Goal: Communication & Community: Answer question/provide support

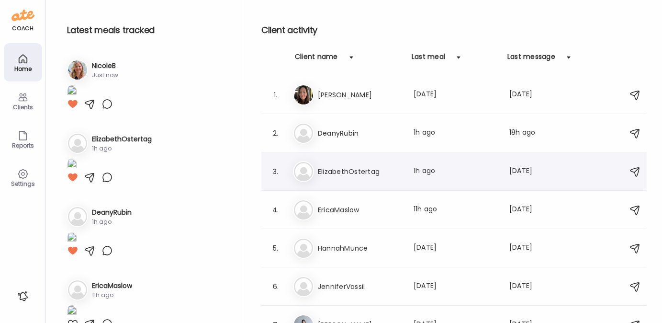
click at [346, 166] on h3 "ElizabethOstertag" at bounding box center [360, 171] width 84 height 11
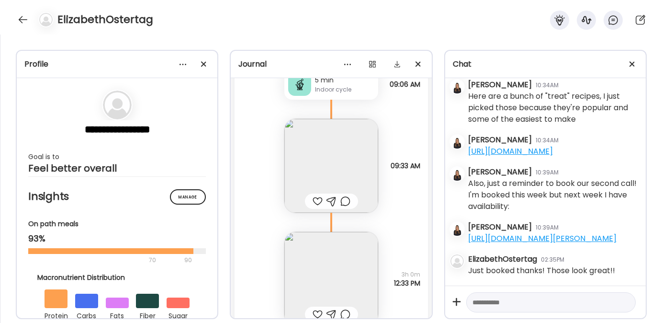
scroll to position [9349, 0]
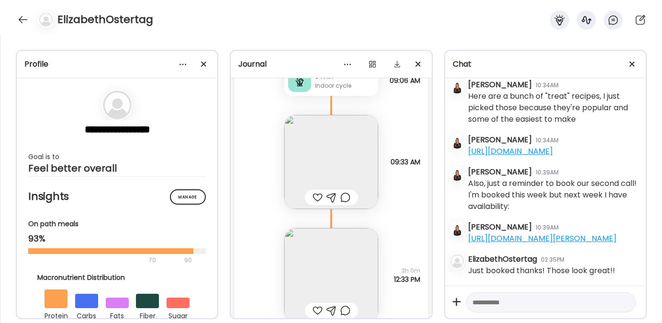
click at [313, 198] on div at bounding box center [318, 196] width 10 height 11
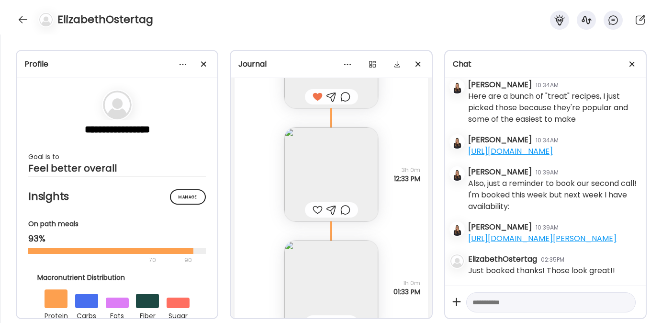
click at [313, 209] on div at bounding box center [318, 209] width 10 height 11
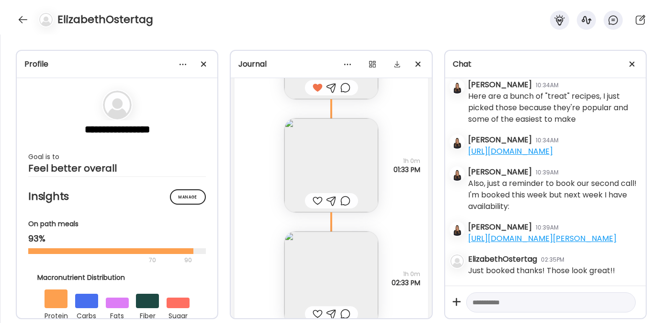
scroll to position [9573, 0]
click at [314, 198] on div at bounding box center [318, 198] width 10 height 11
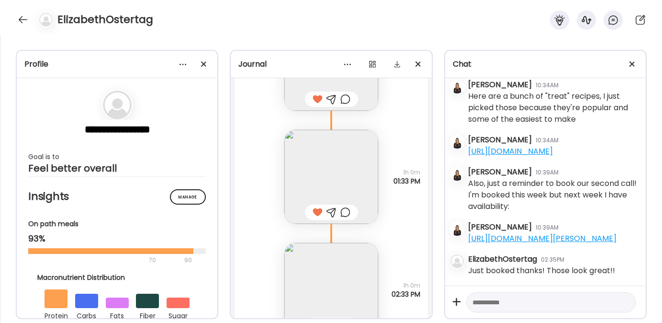
scroll to position [9612, 0]
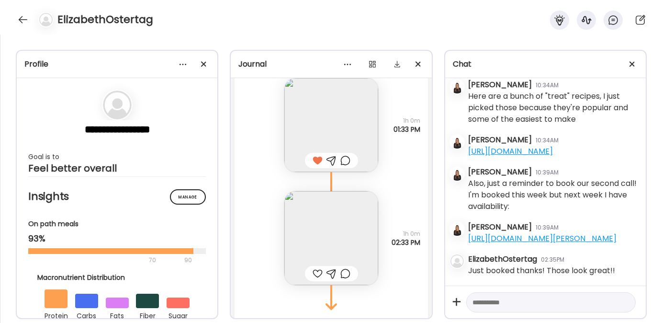
click at [314, 271] on div at bounding box center [318, 273] width 10 height 11
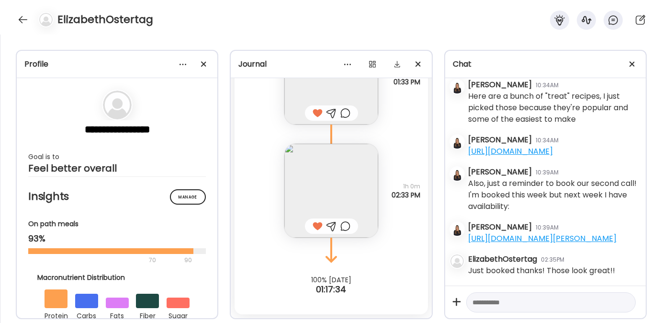
click at [478, 305] on textarea at bounding box center [542, 301] width 140 height 11
type textarea "**********"
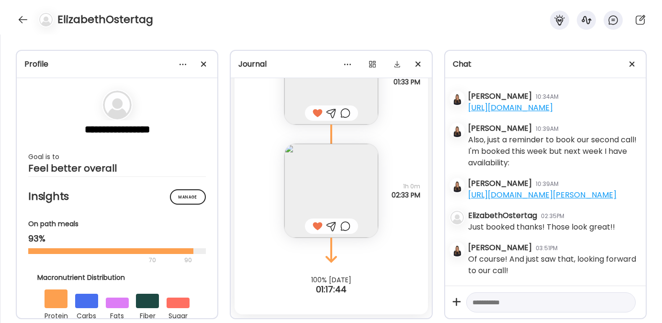
scroll to position [5632, 0]
click at [22, 18] on div at bounding box center [22, 19] width 15 height 15
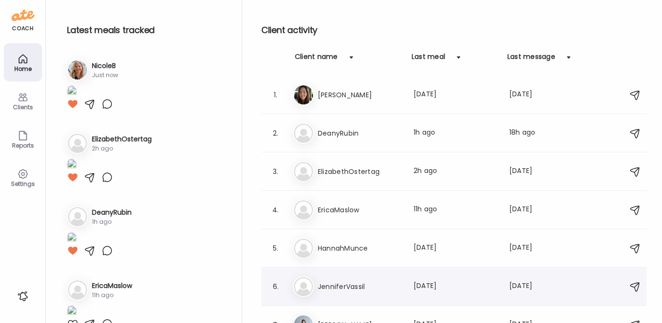
click at [339, 281] on h3 "JenniferVassil" at bounding box center [360, 286] width 84 height 11
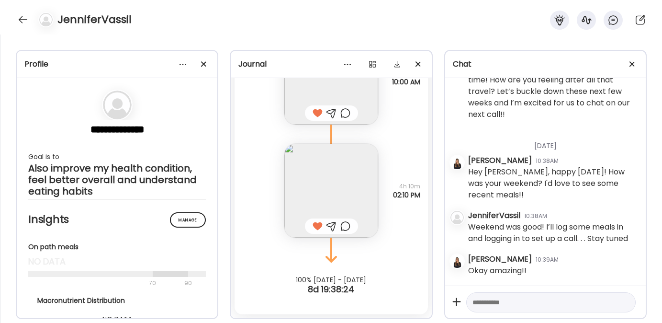
scroll to position [1853, 0]
click at [23, 17] on div at bounding box center [22, 19] width 15 height 15
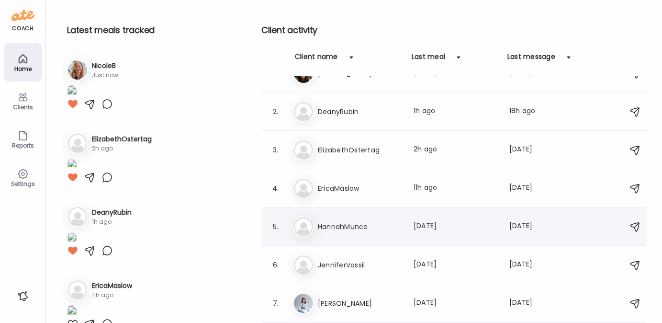
scroll to position [24, 0]
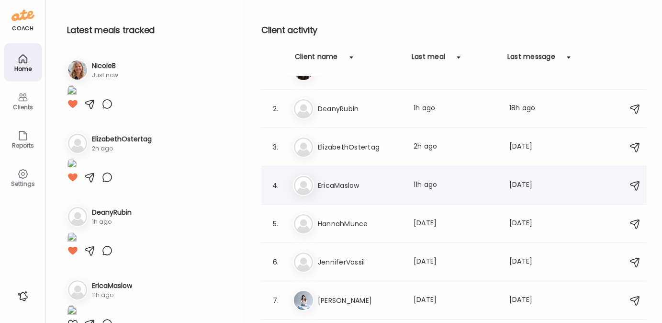
click at [342, 184] on h3 "EricaMaslow" at bounding box center [360, 185] width 84 height 11
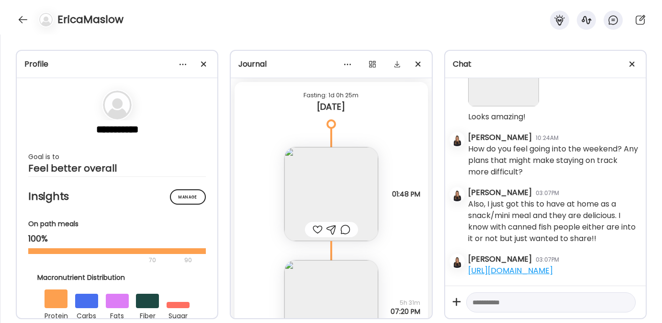
scroll to position [11655, 0]
click at [313, 229] on div at bounding box center [318, 230] width 10 height 11
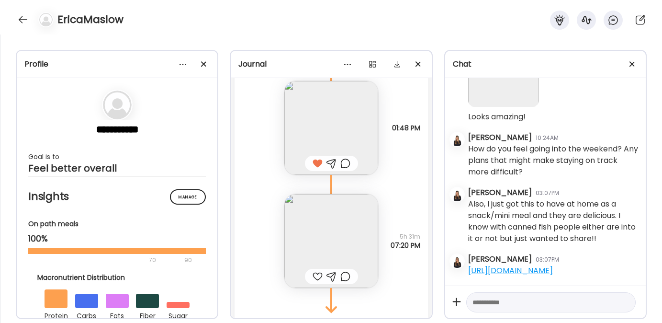
scroll to position [11767, 0]
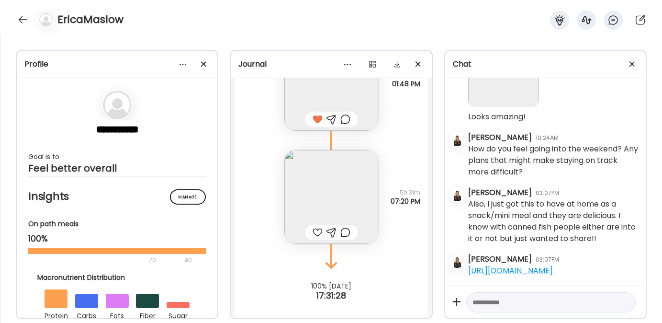
click at [314, 232] on div at bounding box center [318, 231] width 10 height 11
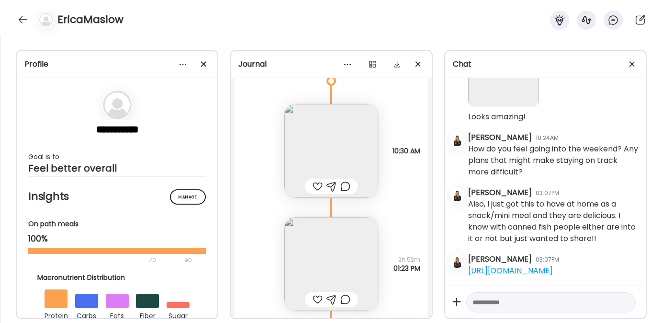
scroll to position [0, 0]
click at [313, 187] on div at bounding box center [318, 186] width 10 height 11
click at [316, 302] on div at bounding box center [318, 299] width 10 height 11
click at [322, 264] on img at bounding box center [331, 265] width 94 height 94
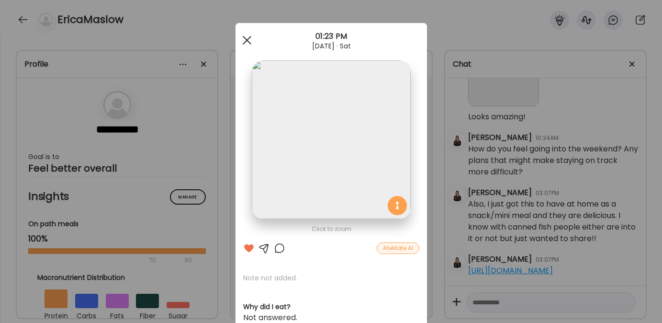
click at [241, 34] on div at bounding box center [246, 40] width 19 height 19
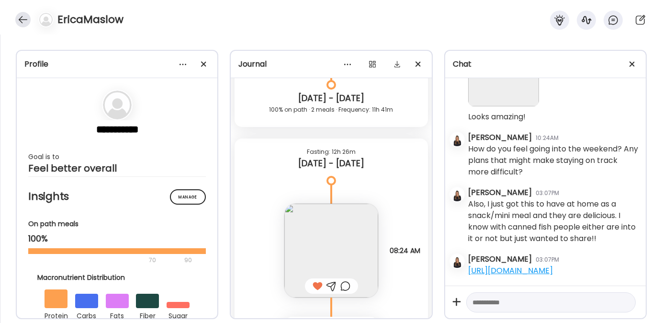
click at [23, 22] on div at bounding box center [22, 19] width 15 height 15
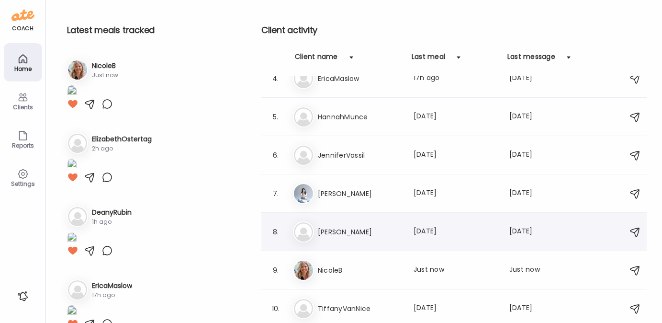
click at [355, 236] on h3 "[PERSON_NAME]" at bounding box center [360, 231] width 84 height 11
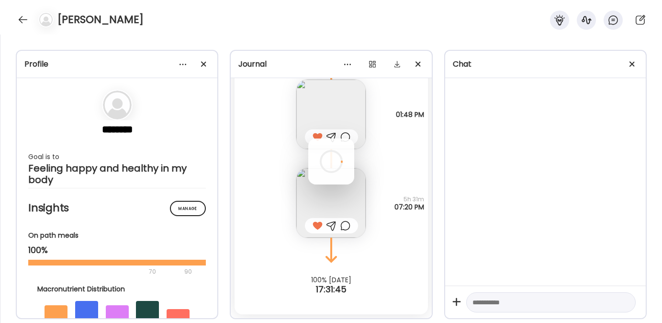
scroll to position [10357, 0]
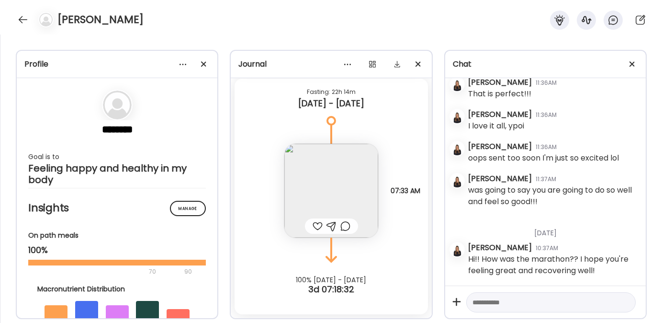
click at [321, 176] on img at bounding box center [331, 191] width 94 height 94
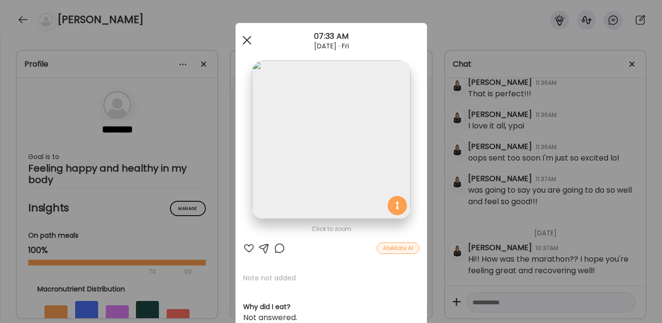
click at [244, 40] on span at bounding box center [246, 40] width 9 height 9
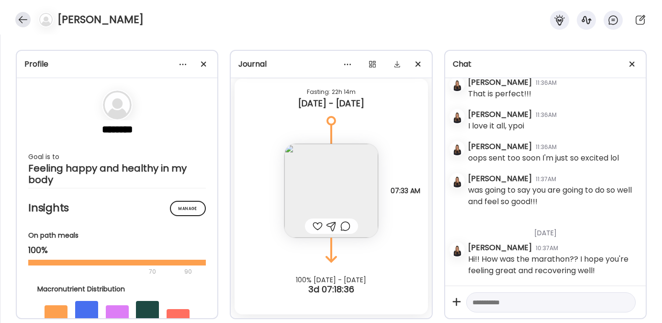
click at [18, 16] on div at bounding box center [22, 19] width 15 height 15
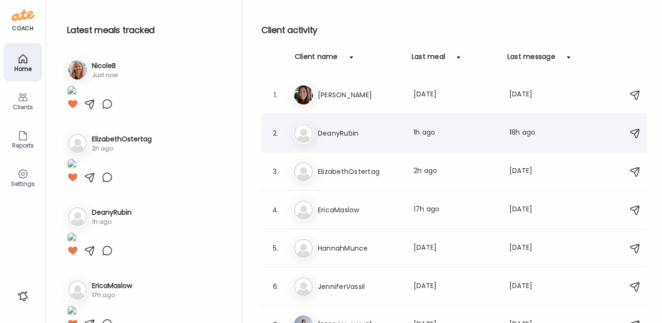
click at [349, 131] on h3 "DeanyRubin" at bounding box center [360, 132] width 84 height 11
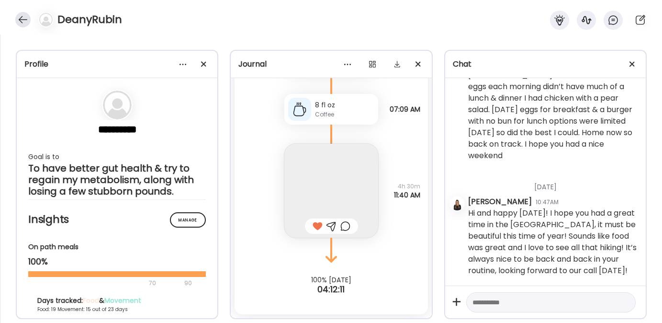
click at [21, 16] on div at bounding box center [22, 19] width 15 height 15
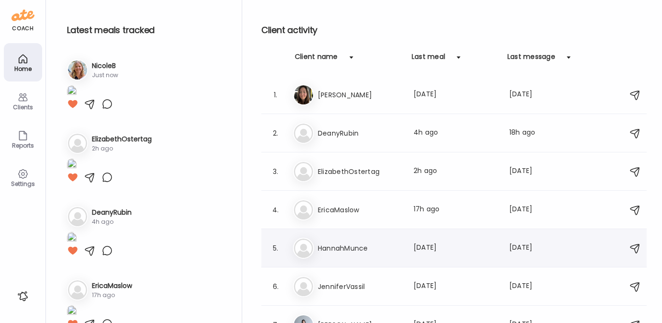
click at [342, 248] on h3 "HannahMunce" at bounding box center [360, 247] width 84 height 11
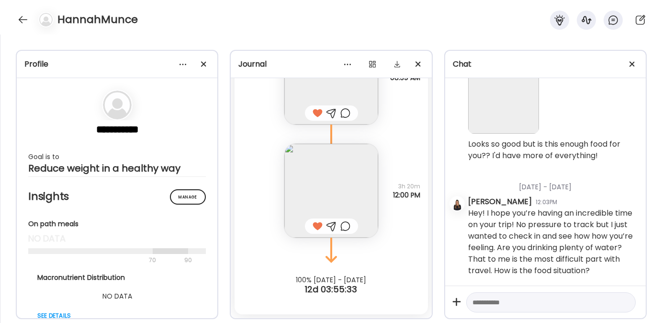
click at [497, 304] on textarea at bounding box center [542, 301] width 140 height 11
type textarea "**********"
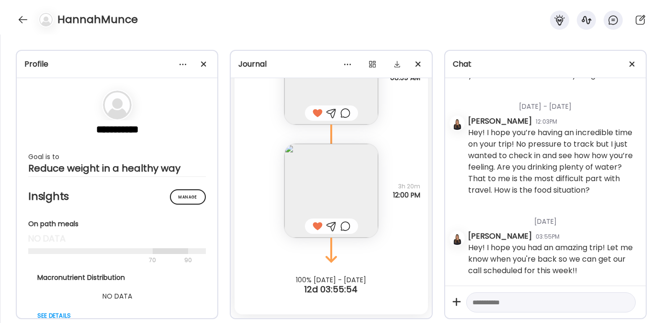
scroll to position [5792, 0]
click at [499, 302] on textarea at bounding box center [542, 301] width 140 height 11
paste textarea "**********"
type textarea "**********"
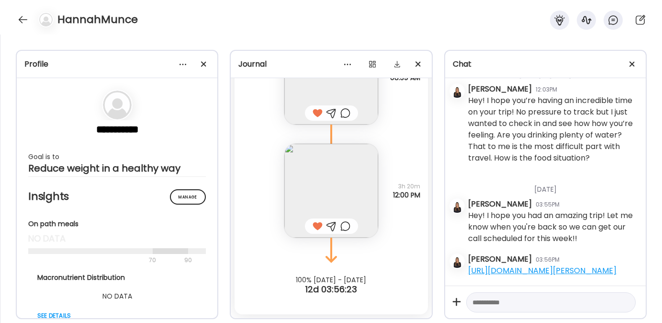
scroll to position [5836, 0]
click at [20, 16] on div at bounding box center [22, 19] width 15 height 15
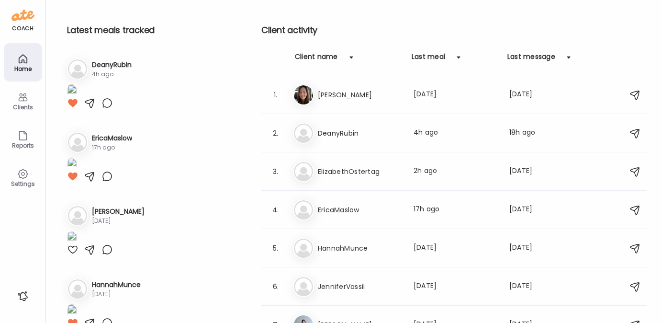
scroll to position [185, 0]
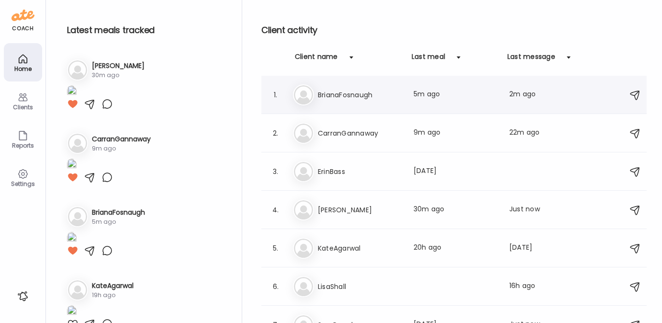
click at [350, 99] on h3 "BrianaFosnaugh" at bounding box center [360, 94] width 84 height 11
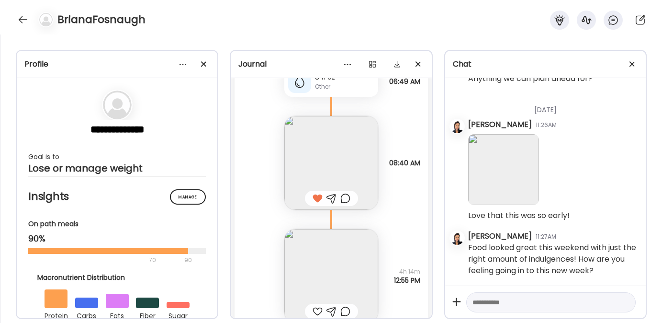
scroll to position [13450, 0]
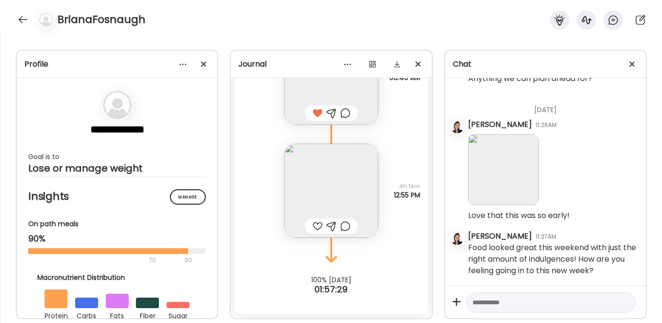
click at [311, 200] on img at bounding box center [331, 191] width 94 height 94
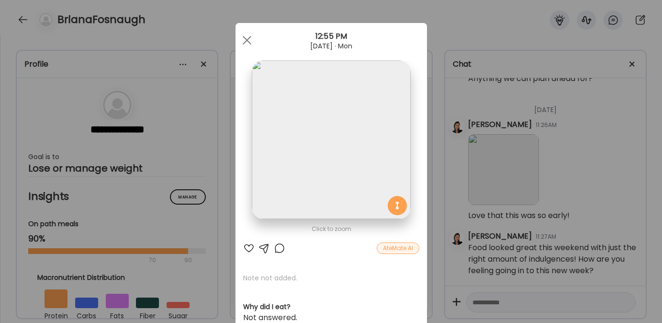
click at [243, 247] on div at bounding box center [248, 247] width 11 height 11
click at [242, 43] on span at bounding box center [246, 40] width 9 height 9
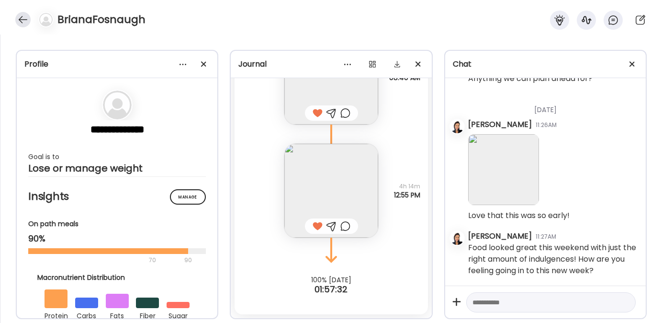
click at [22, 17] on div at bounding box center [22, 19] width 15 height 15
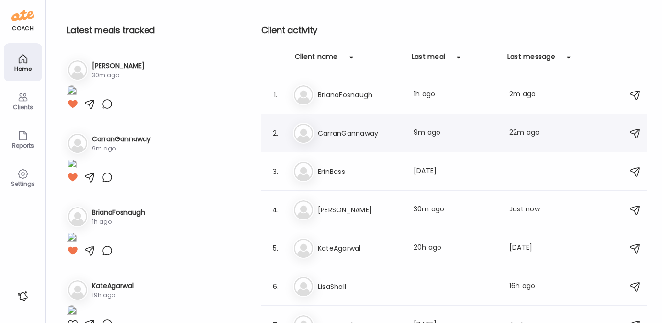
click at [341, 129] on h3 "CarranGannaway" at bounding box center [360, 132] width 84 height 11
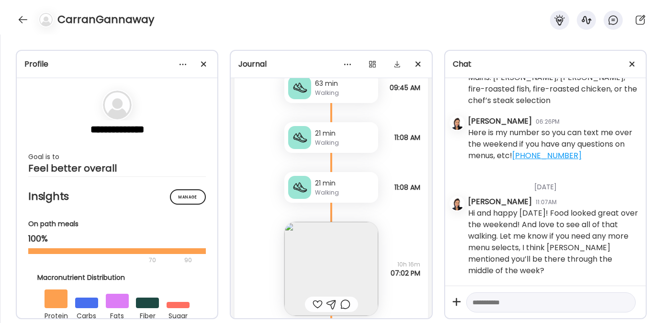
scroll to position [13026, 0]
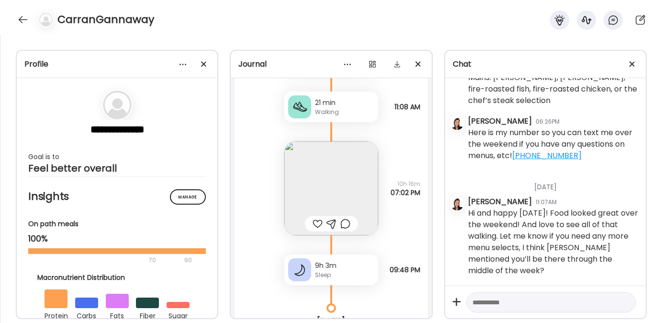
click at [314, 229] on div at bounding box center [318, 223] width 10 height 11
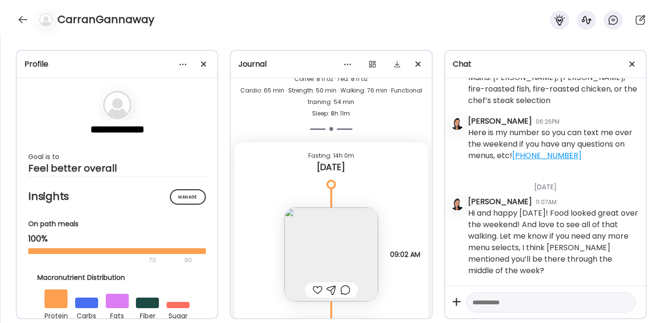
scroll to position [13456, 0]
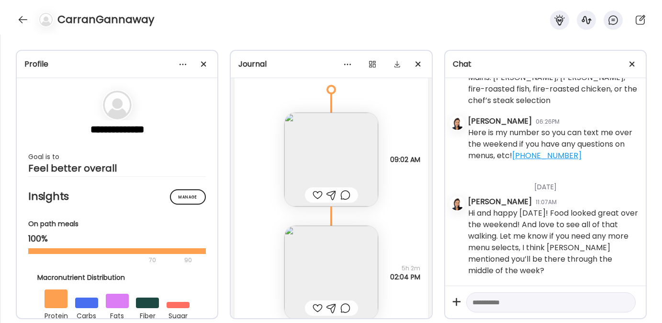
click at [313, 201] on div at bounding box center [318, 194] width 10 height 11
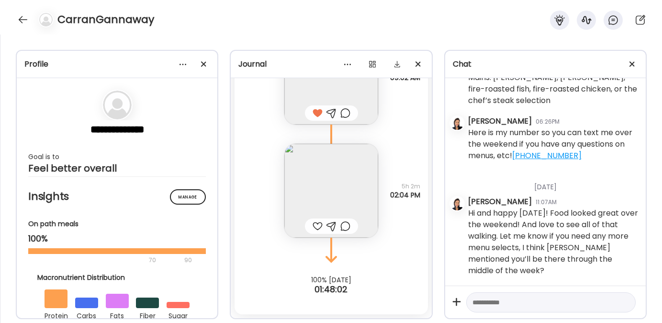
scroll to position [13553, 0]
click at [313, 232] on div at bounding box center [318, 225] width 10 height 11
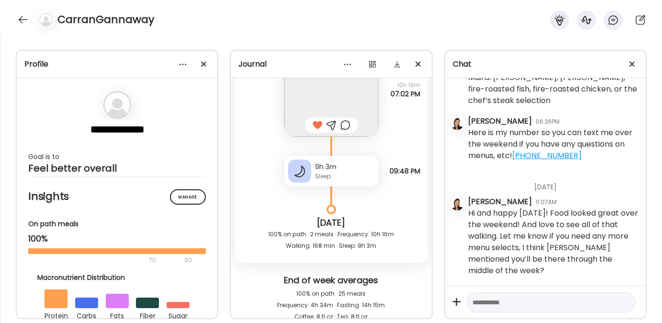
scroll to position [13119, 0]
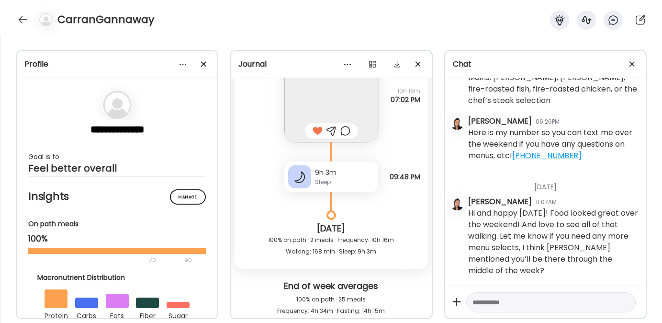
click at [328, 136] on div at bounding box center [331, 130] width 10 height 11
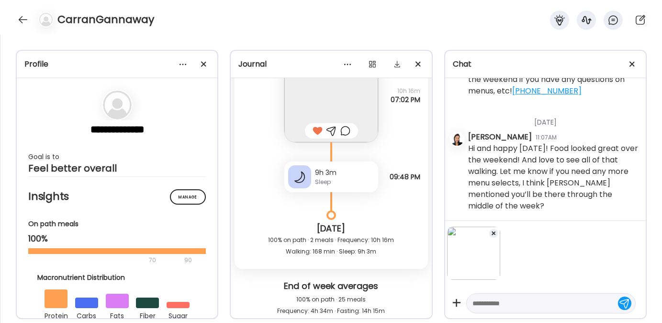
click at [493, 305] on textarea at bounding box center [542, 302] width 140 height 11
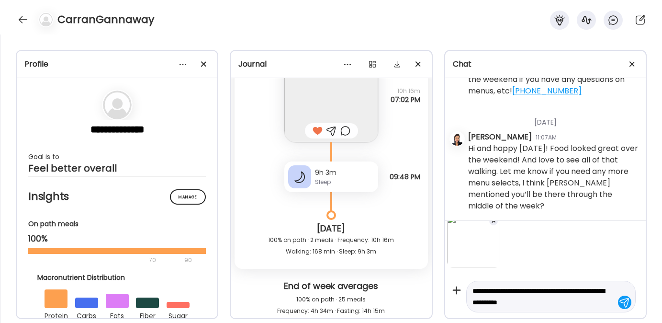
type textarea "**********"
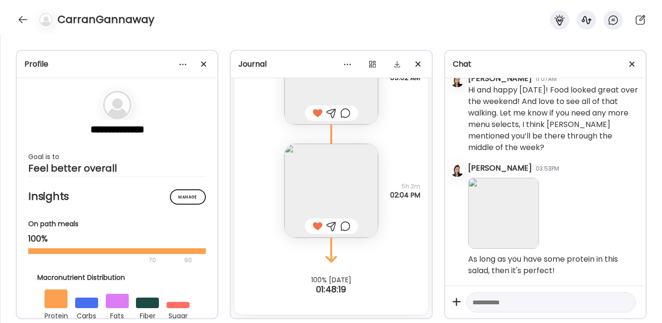
scroll to position [13540, 0]
click at [305, 225] on img at bounding box center [331, 191] width 94 height 94
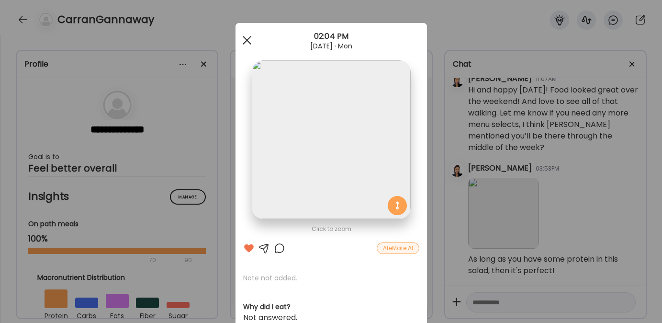
click at [240, 40] on div at bounding box center [246, 40] width 19 height 19
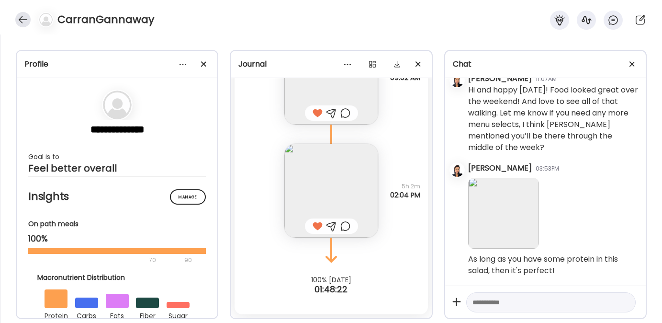
click at [22, 13] on div at bounding box center [22, 19] width 15 height 15
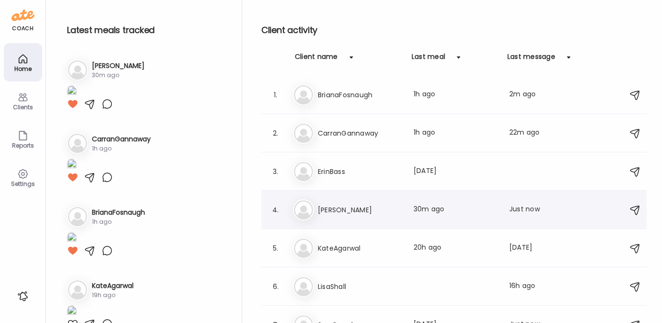
scroll to position [16, 0]
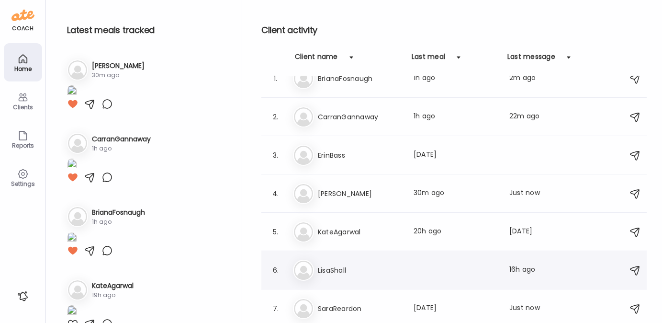
click at [325, 274] on h3 "LisaShall" at bounding box center [360, 269] width 84 height 11
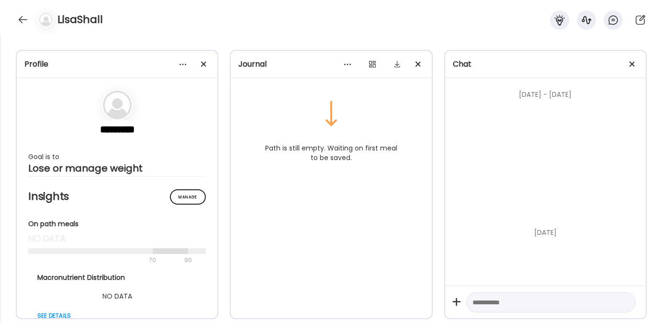
scroll to position [0, 0]
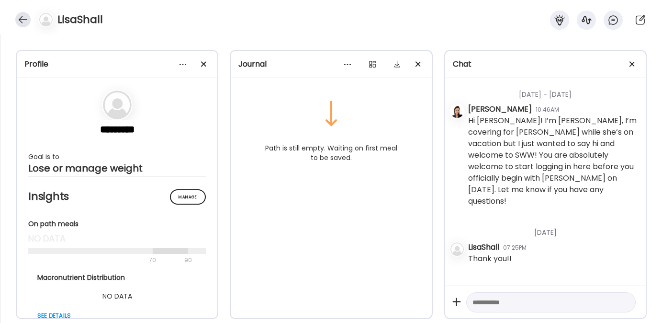
click at [25, 24] on div at bounding box center [22, 19] width 15 height 15
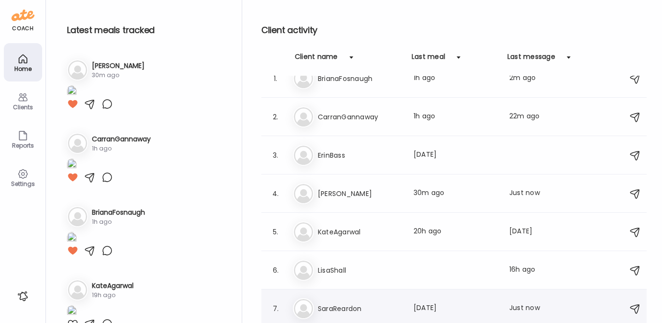
click at [367, 304] on h3 "SaraReardon" at bounding box center [360, 308] width 84 height 11
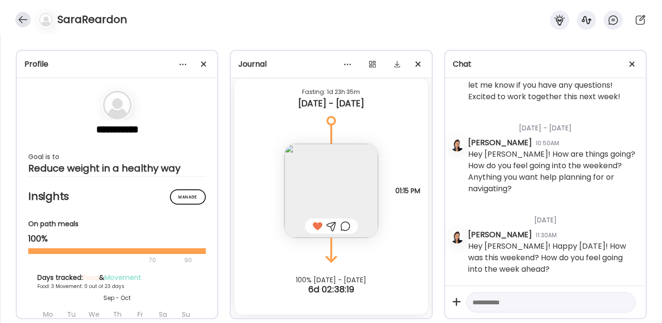
click at [22, 25] on div at bounding box center [22, 19] width 15 height 15
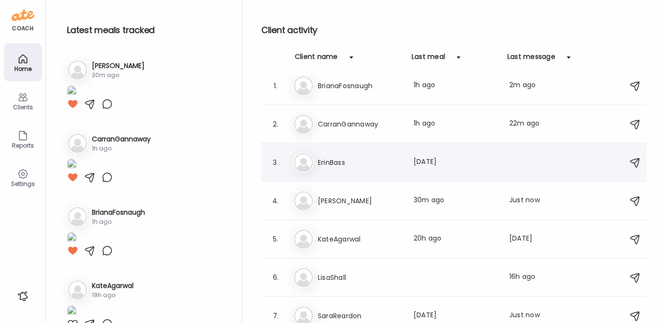
click at [337, 157] on h3 "ErinBass" at bounding box center [360, 162] width 84 height 11
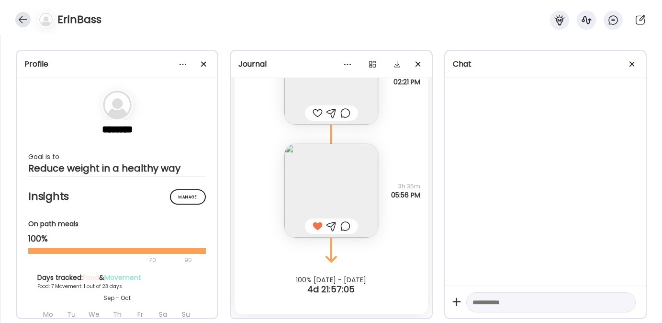
click at [26, 19] on div at bounding box center [22, 19] width 15 height 15
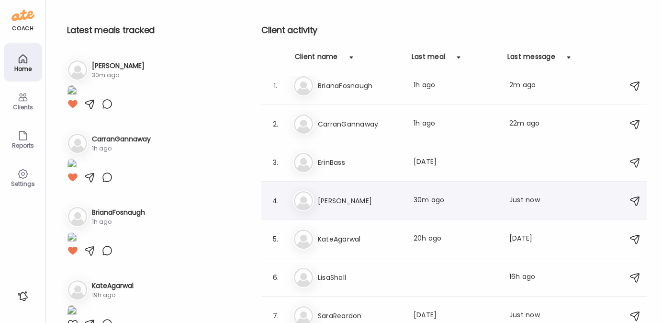
click at [327, 202] on h3 "Jamie" at bounding box center [360, 200] width 84 height 11
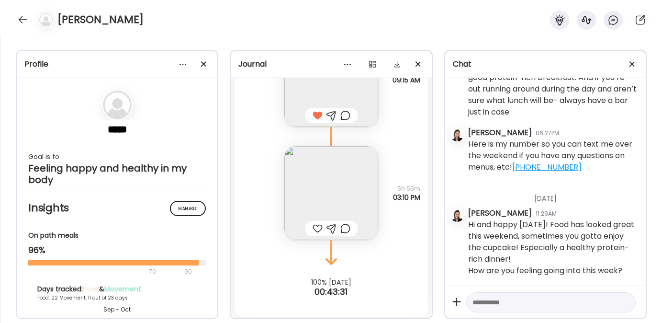
click at [318, 211] on img at bounding box center [331, 193] width 94 height 94
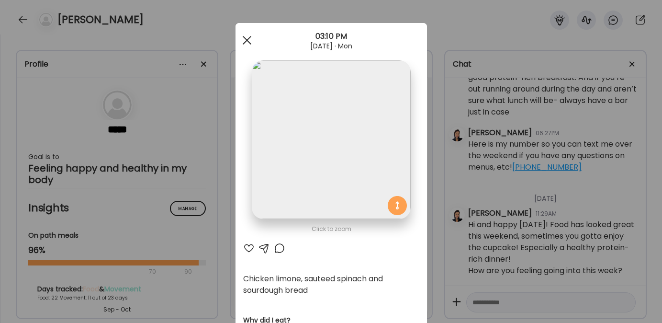
click at [247, 47] on div at bounding box center [246, 40] width 19 height 19
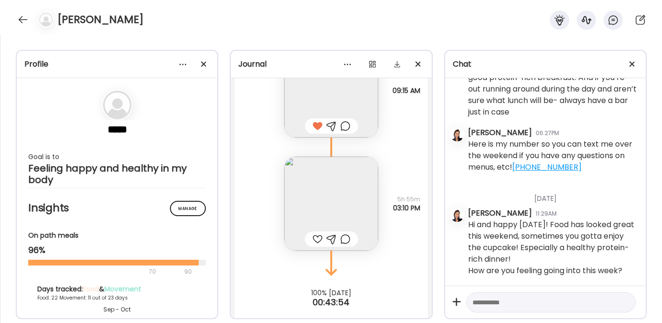
scroll to position [29612, 0]
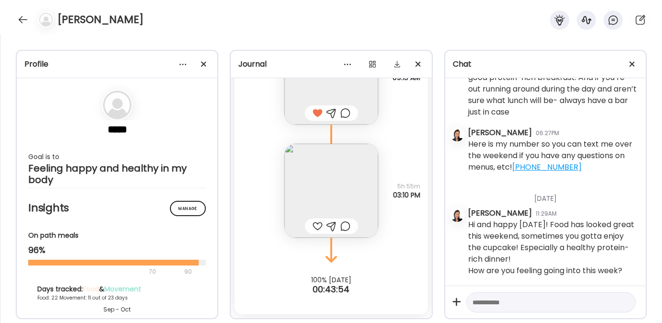
click at [317, 225] on div at bounding box center [318, 225] width 10 height 11
click at [327, 226] on div at bounding box center [331, 225] width 10 height 11
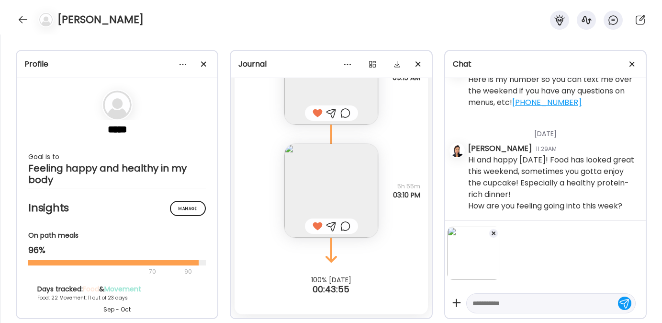
click at [527, 310] on div at bounding box center [550, 303] width 169 height 20
click at [521, 302] on textarea at bounding box center [542, 302] width 140 height 11
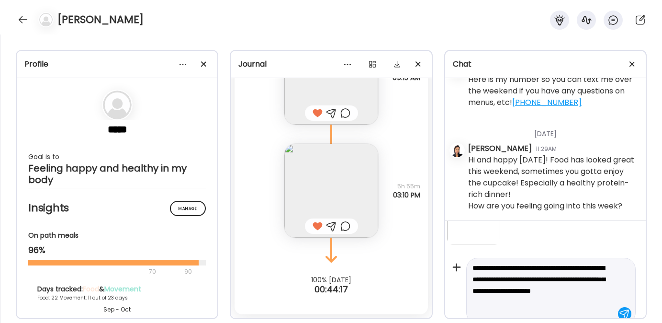
scroll to position [47, 0]
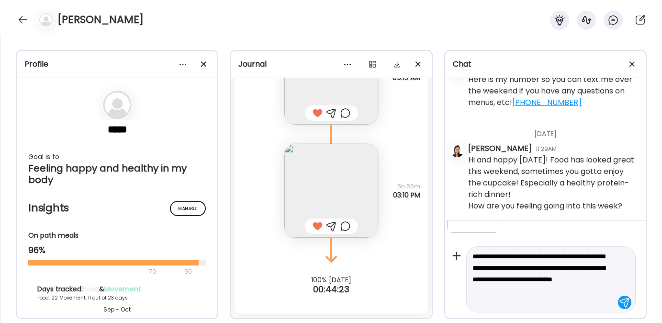
type textarea "**********"
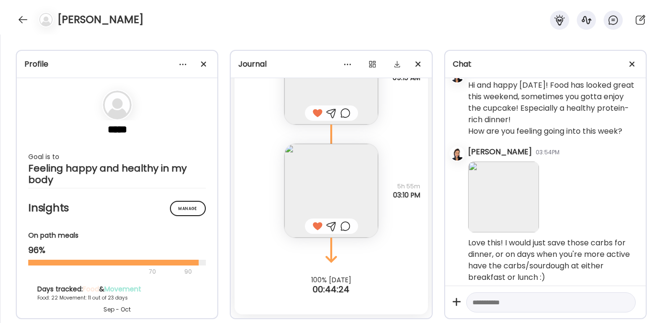
scroll to position [2263, 0]
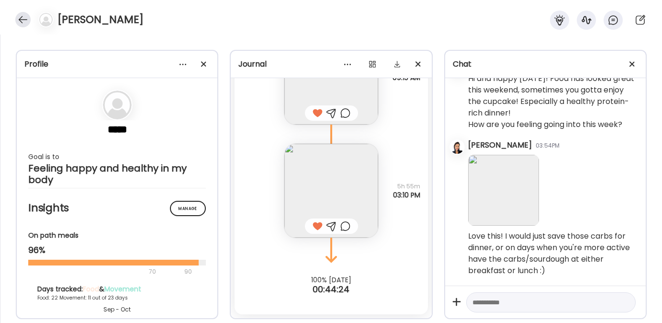
click at [26, 17] on div at bounding box center [22, 19] width 15 height 15
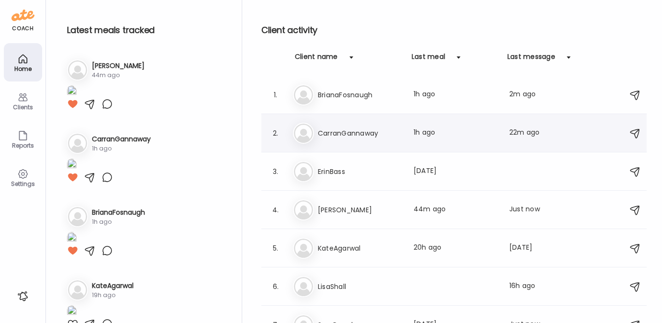
scroll to position [16, 0]
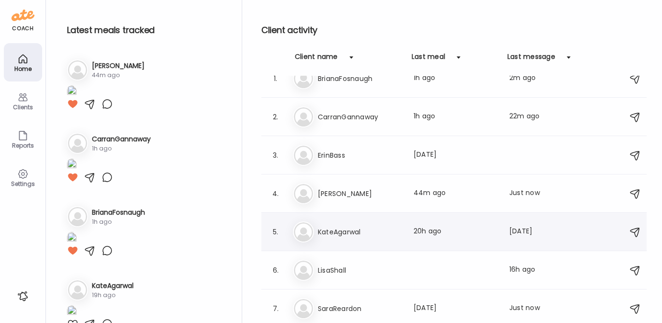
click at [340, 235] on h3 "KateAgarwal" at bounding box center [360, 231] width 84 height 11
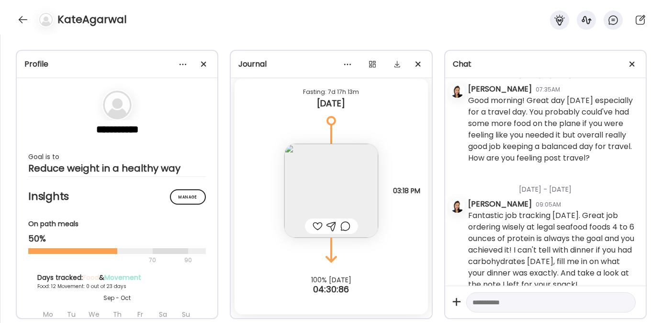
scroll to position [1639, 0]
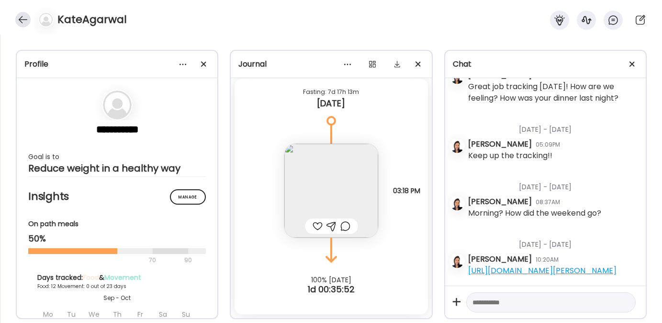
click at [21, 21] on div at bounding box center [22, 19] width 15 height 15
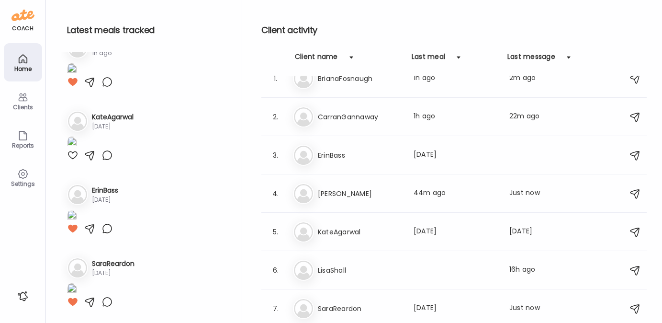
scroll to position [871, 0]
